Goal: Information Seeking & Learning: Find specific page/section

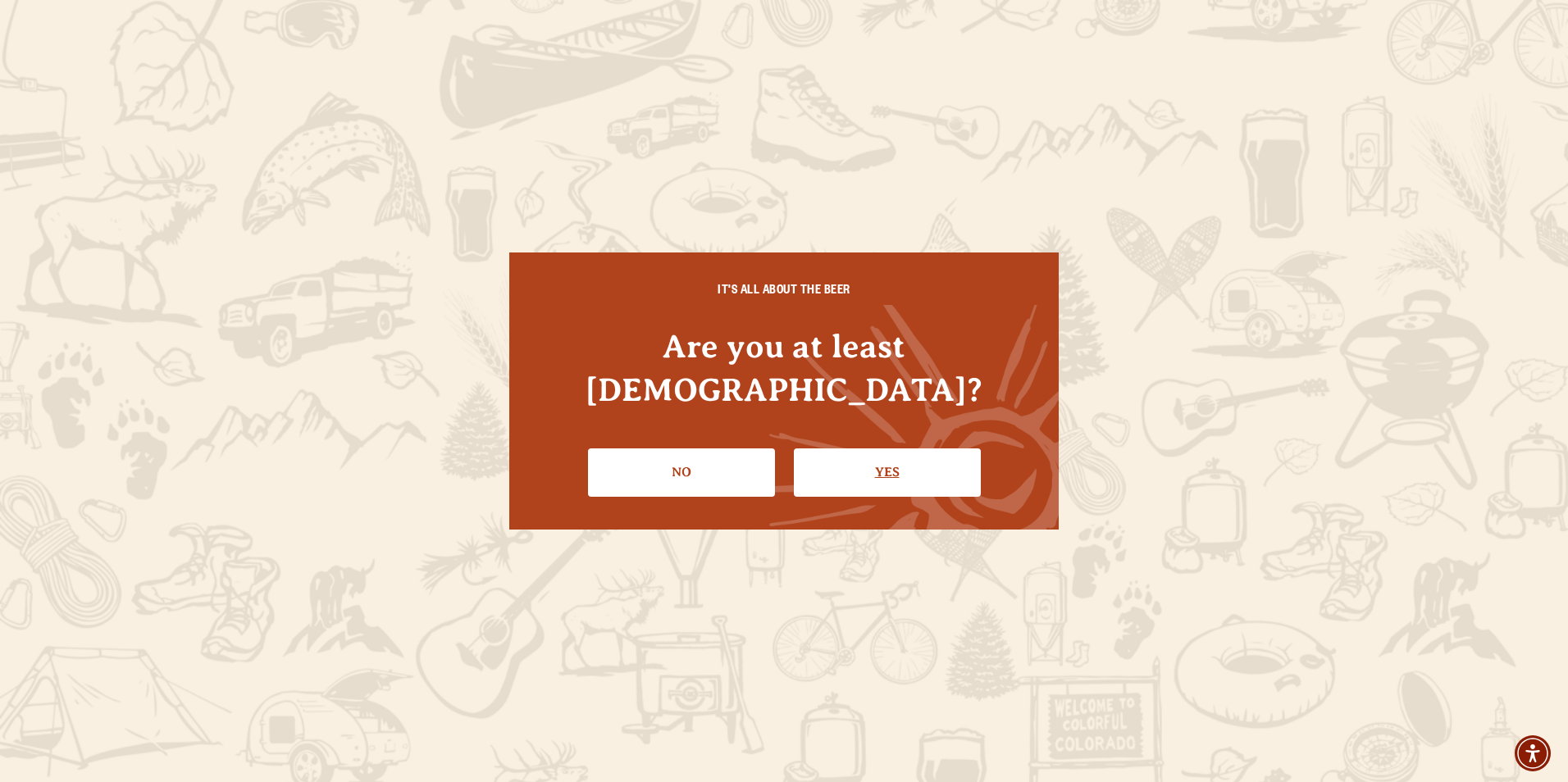
click at [868, 459] on link "Yes" at bounding box center [887, 472] width 187 height 48
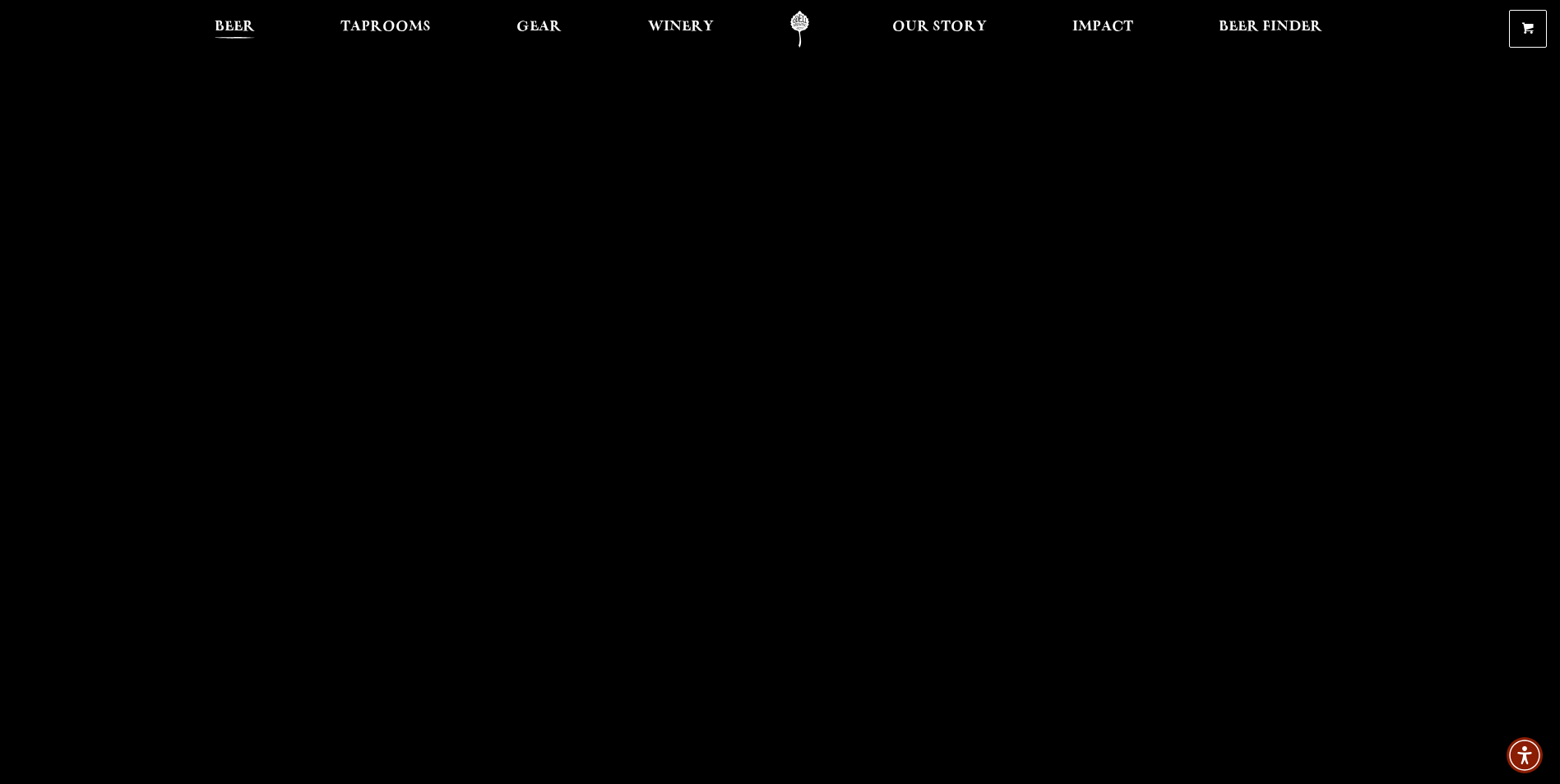
click at [255, 27] on link "Beer" at bounding box center [235, 29] width 62 height 37
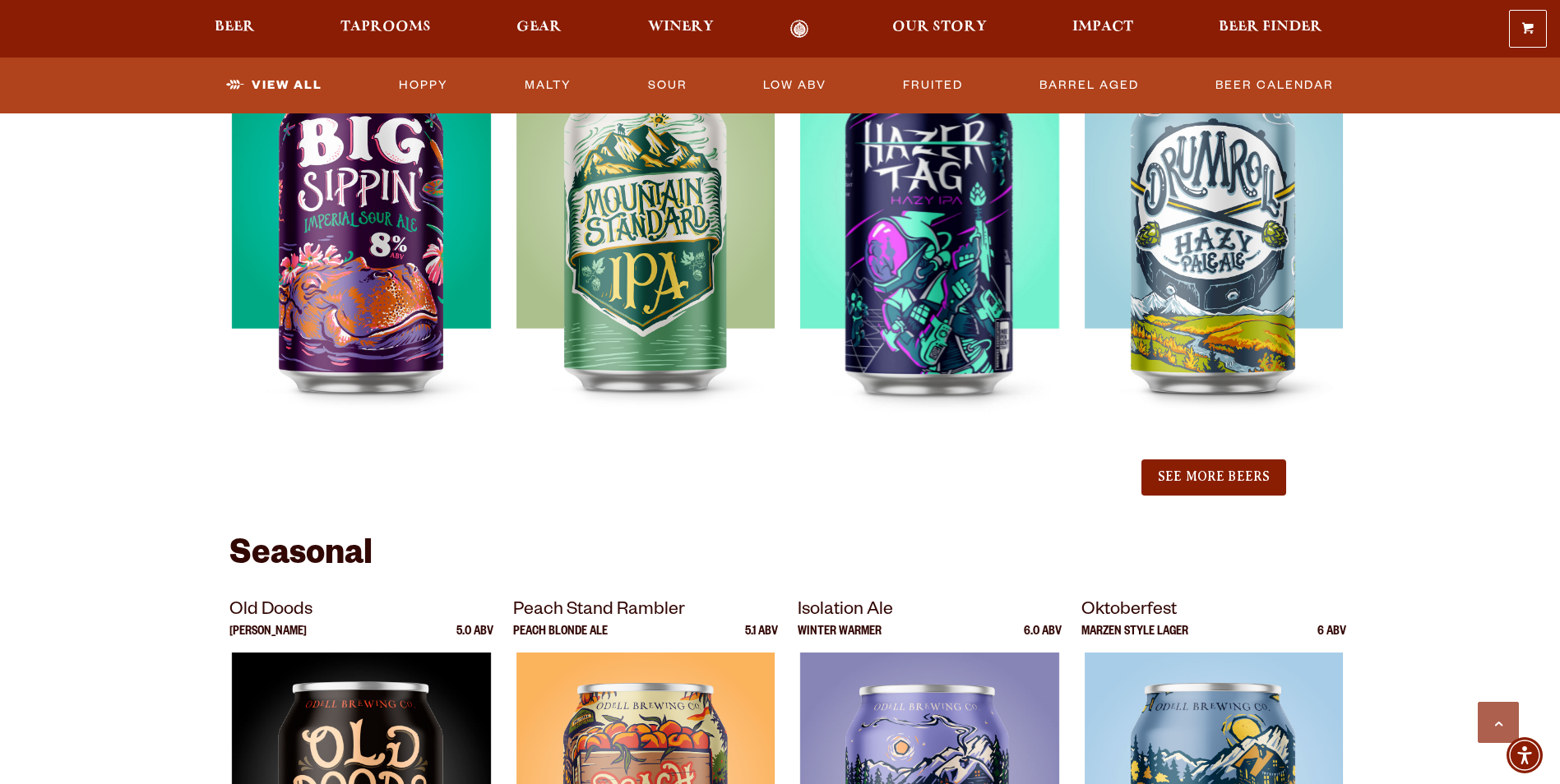
scroll to position [2054, 0]
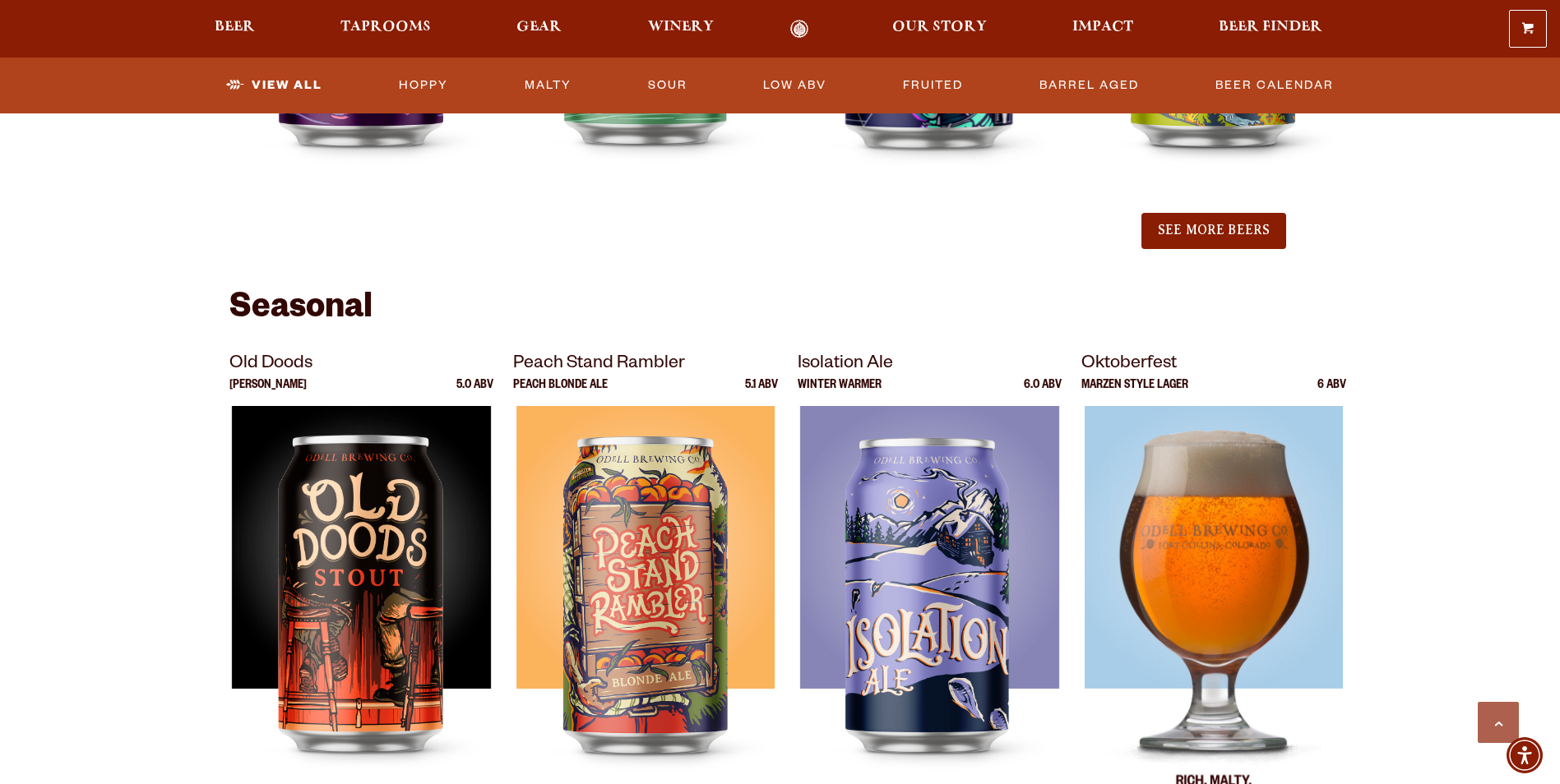
click at [1174, 590] on img at bounding box center [1214, 611] width 258 height 411
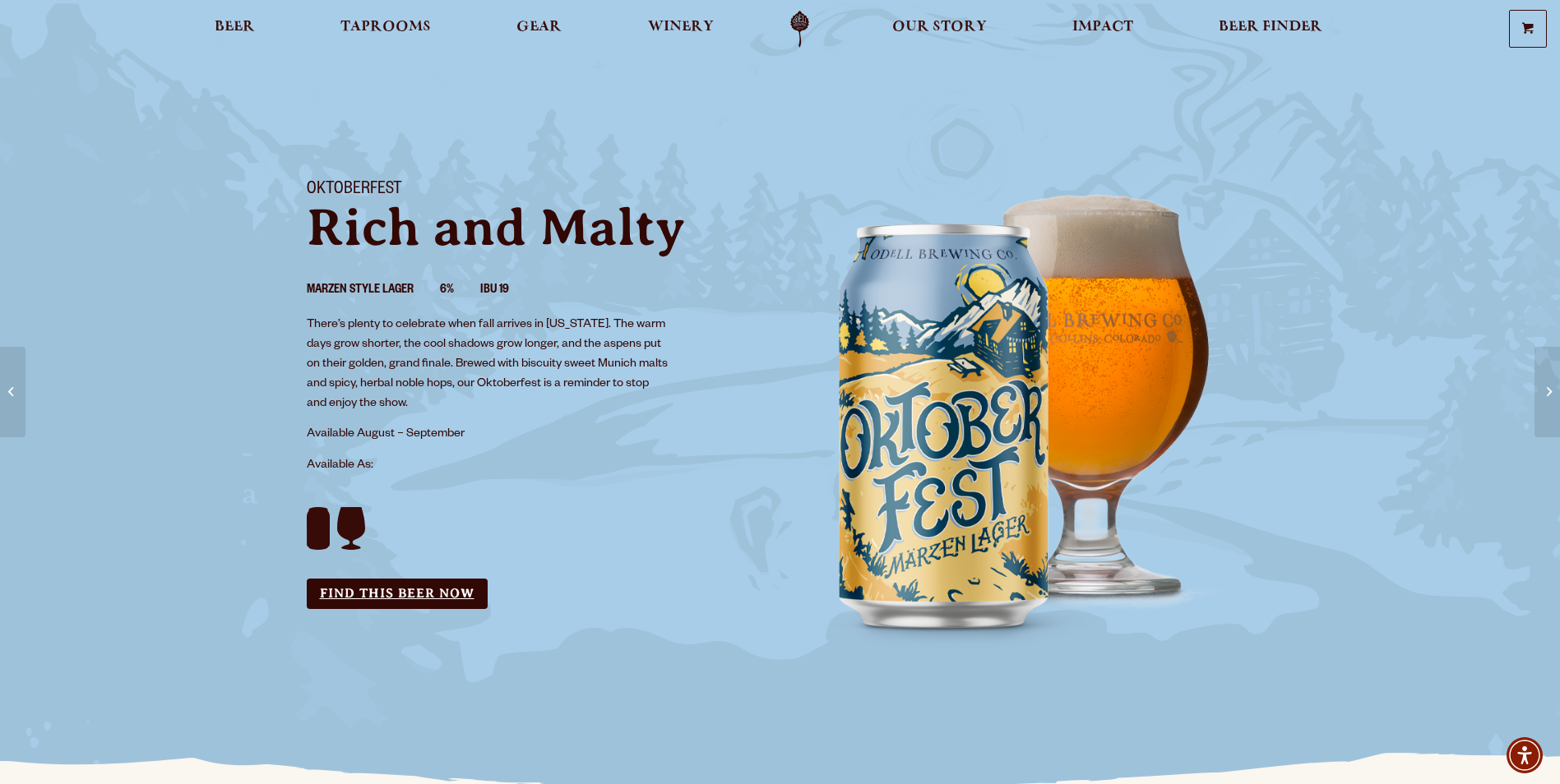
click at [419, 592] on link "Find this Beer Now" at bounding box center [397, 594] width 181 height 31
